Goal: Find specific page/section: Find specific page/section

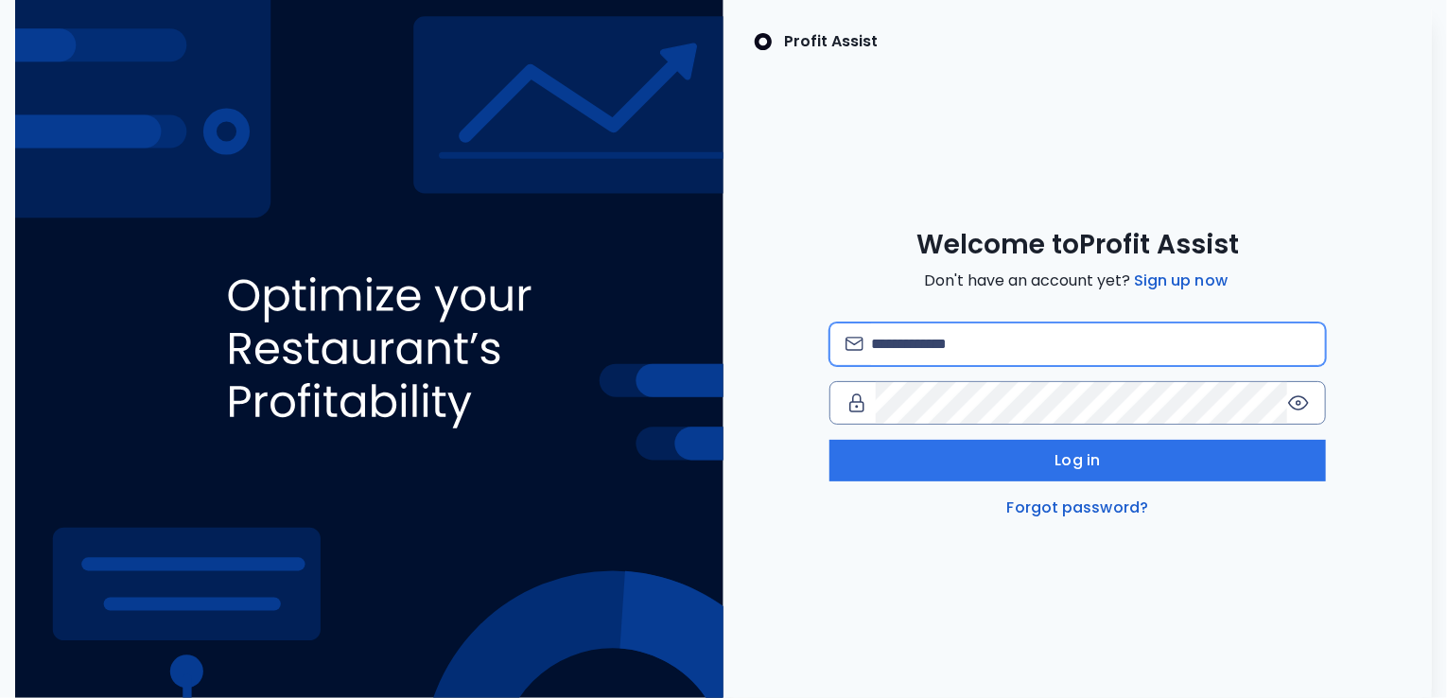
click at [974, 349] on input "email" at bounding box center [1090, 344] width 439 height 42
type input "**********"
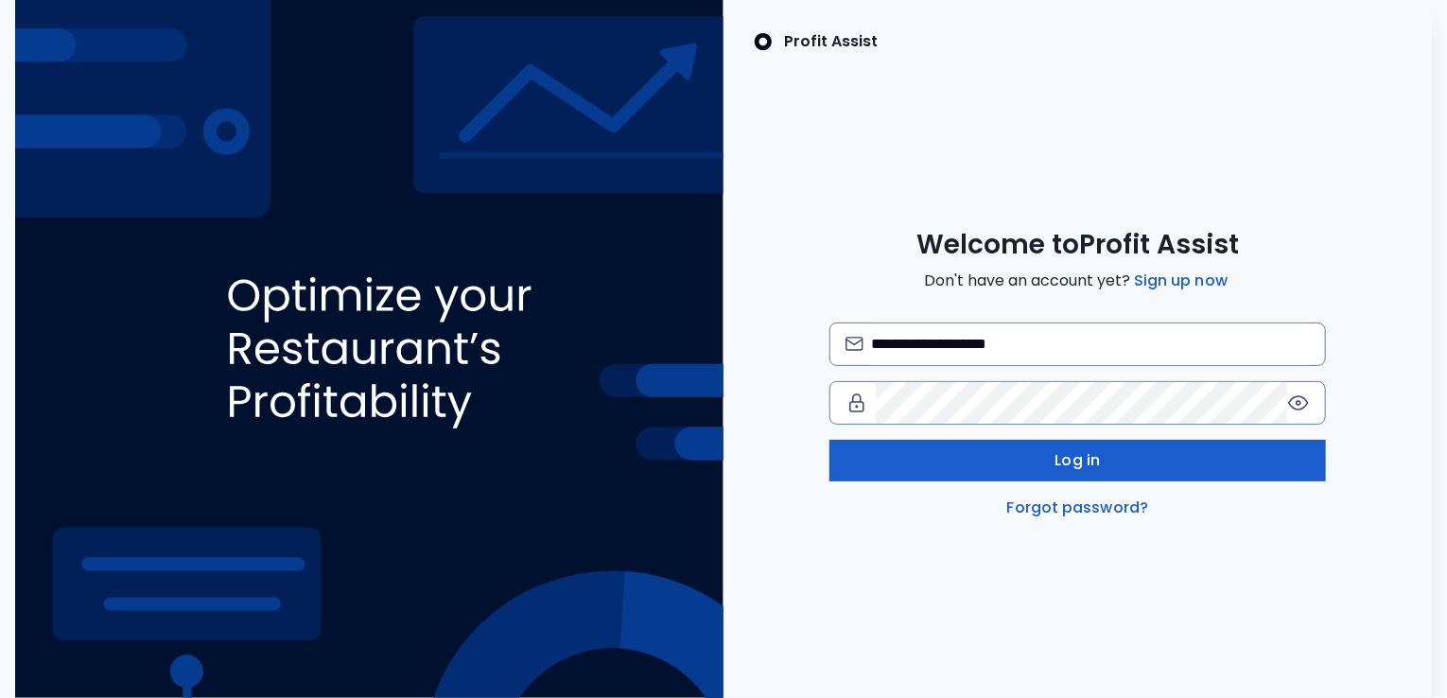
click at [1079, 466] on span "Log in" at bounding box center [1077, 460] width 45 height 23
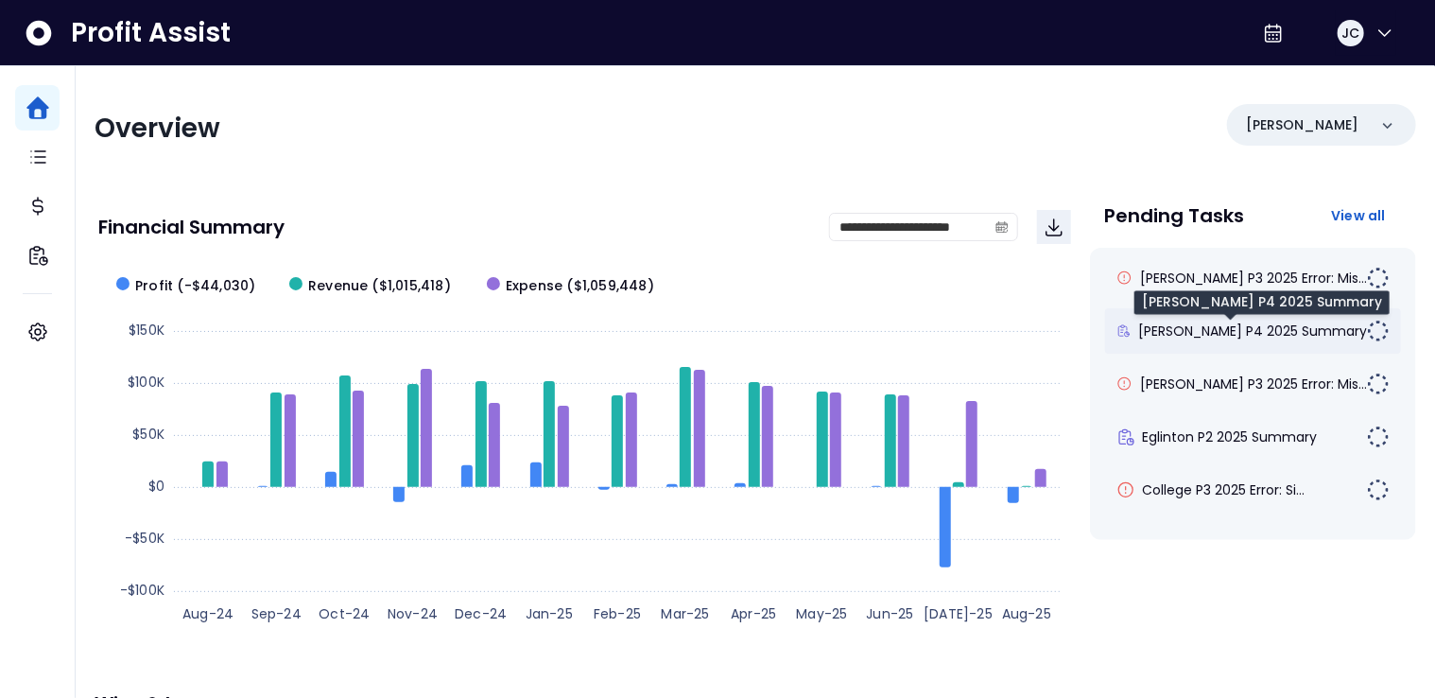
click at [1226, 323] on span "[PERSON_NAME] P4 2025 Summary" at bounding box center [1252, 330] width 229 height 19
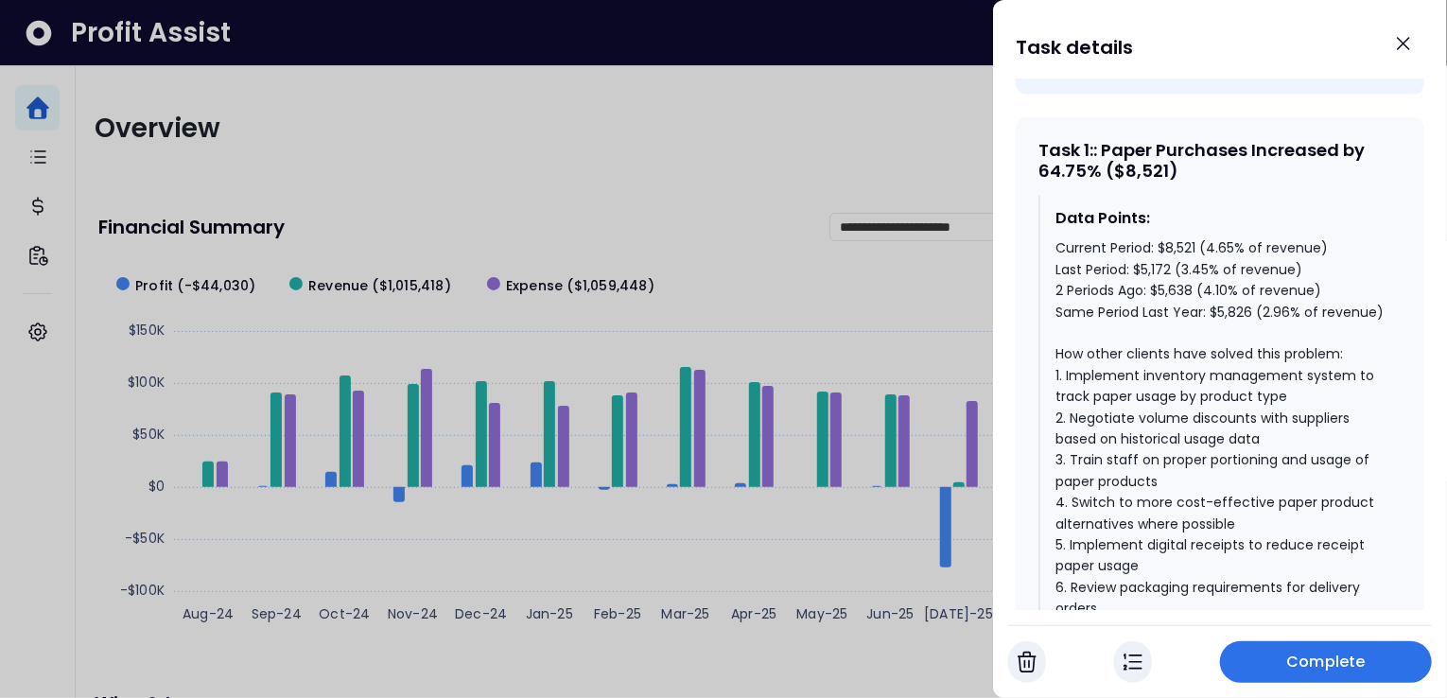
scroll to position [860, 0]
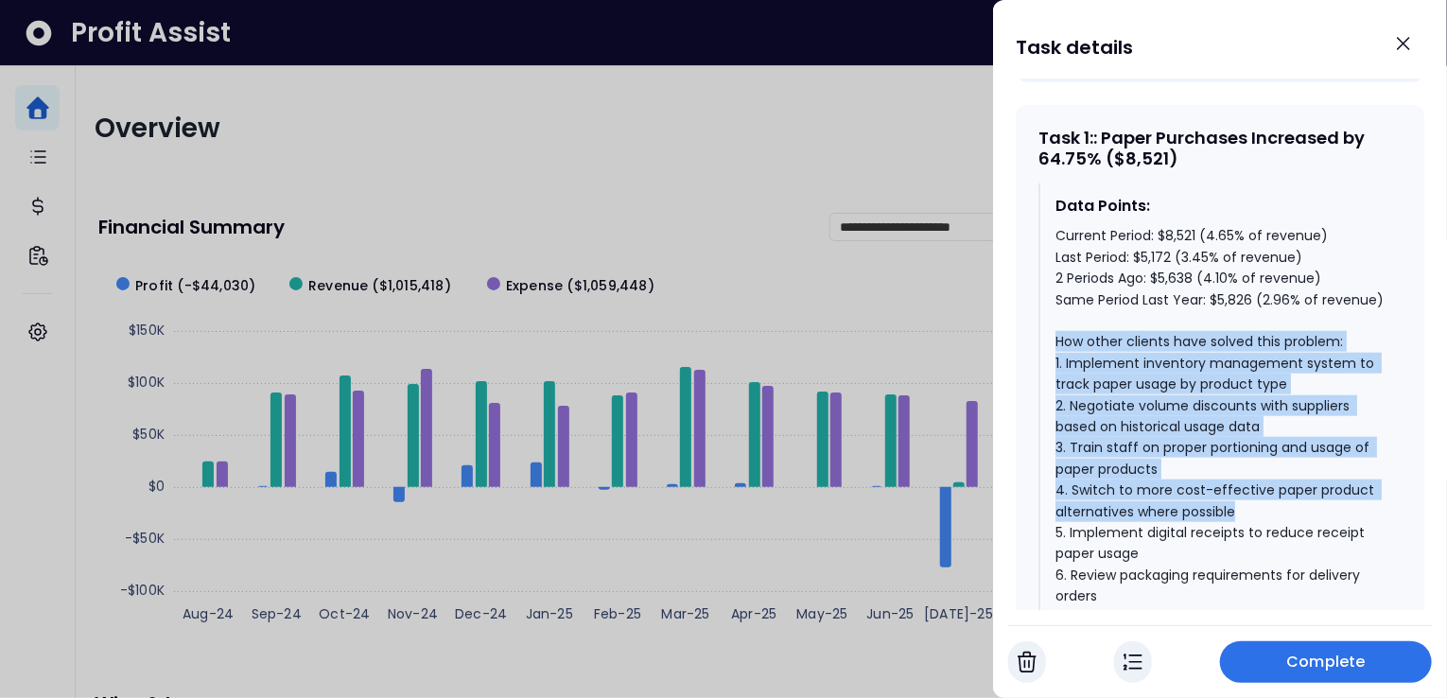
drag, startPoint x: 1056, startPoint y: 329, endPoint x: 1300, endPoint y: 498, distance: 296.9
click at [1300, 498] on div "Current Period: $8,521 (4.65% of revenue) Last Period: $5,172 (3.45% of revenue…" at bounding box center [1220, 447] width 331 height 444
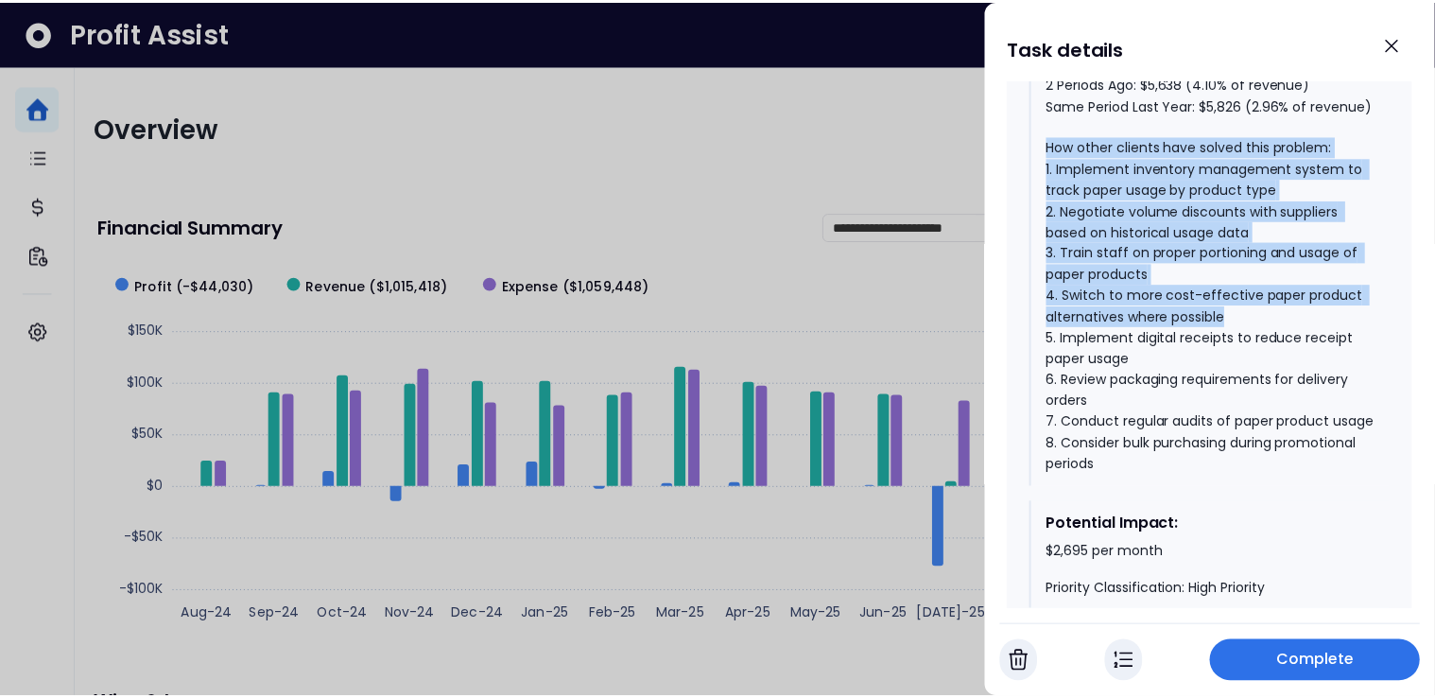
scroll to position [1064, 0]
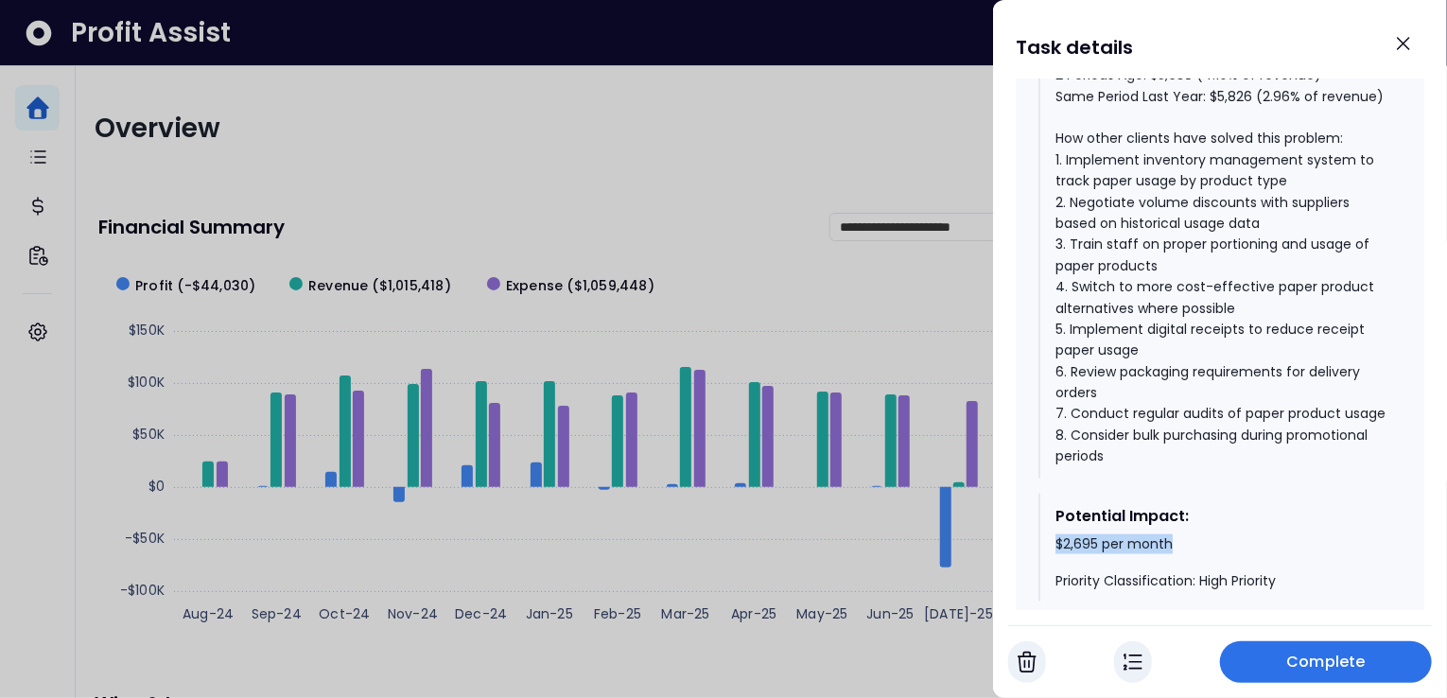
drag, startPoint x: 1055, startPoint y: 550, endPoint x: 1225, endPoint y: 550, distance: 170.2
click at [1225, 550] on div "$2,695 per month Priority Classification: High Priority" at bounding box center [1220, 563] width 331 height 56
click at [1400, 37] on icon "Close" at bounding box center [1403, 43] width 23 height 23
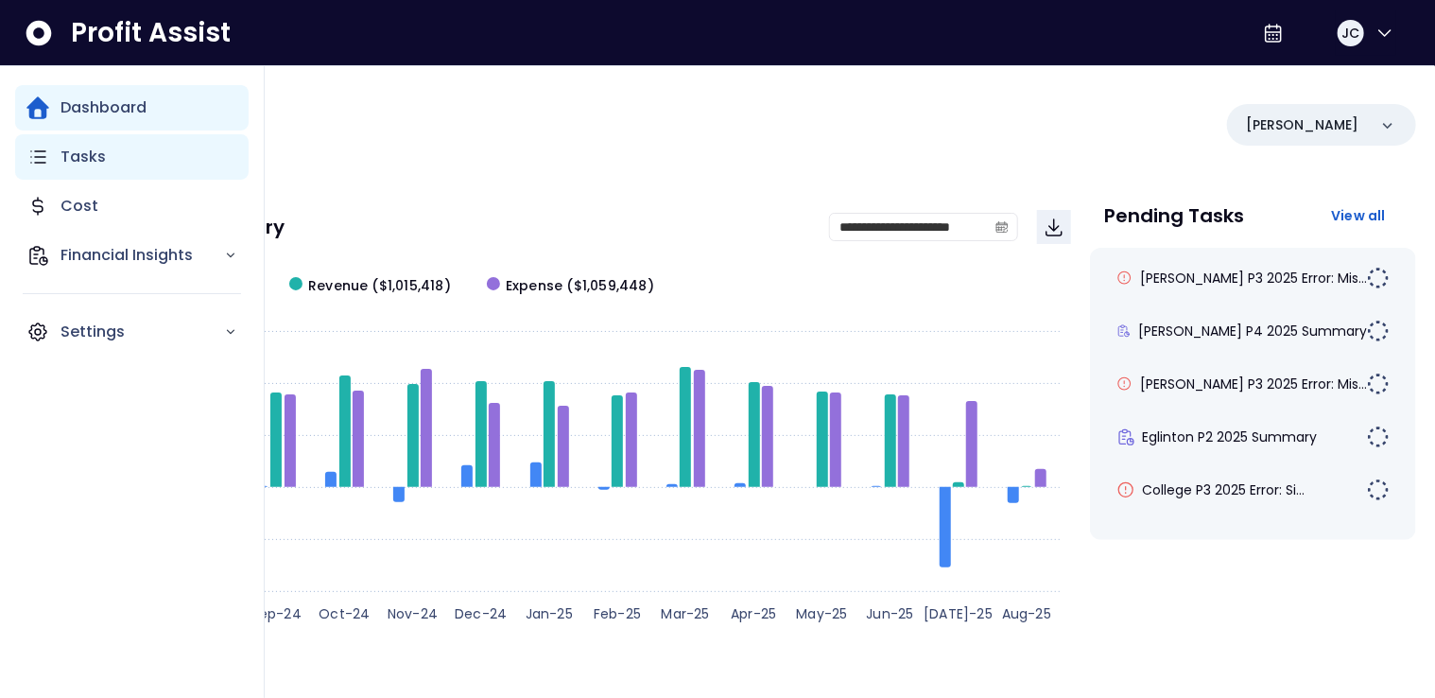
click at [94, 169] on div "Tasks" at bounding box center [132, 156] width 234 height 45
